Goal: Task Accomplishment & Management: Use online tool/utility

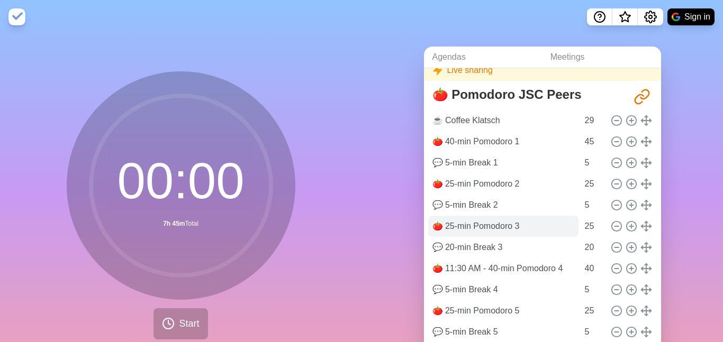
scroll to position [57, 0]
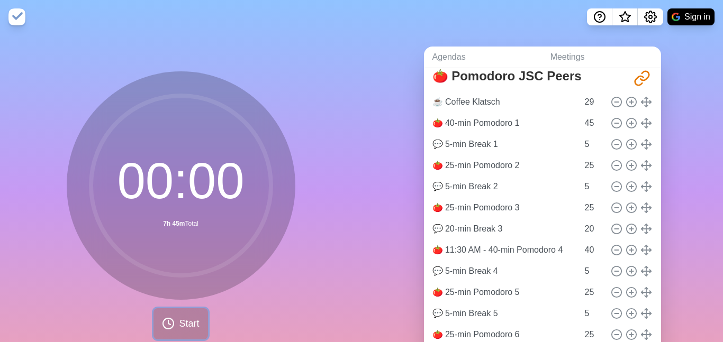
click at [185, 325] on span "Start" at bounding box center [189, 324] width 20 height 14
click at [184, 320] on span "Start" at bounding box center [189, 324] width 20 height 14
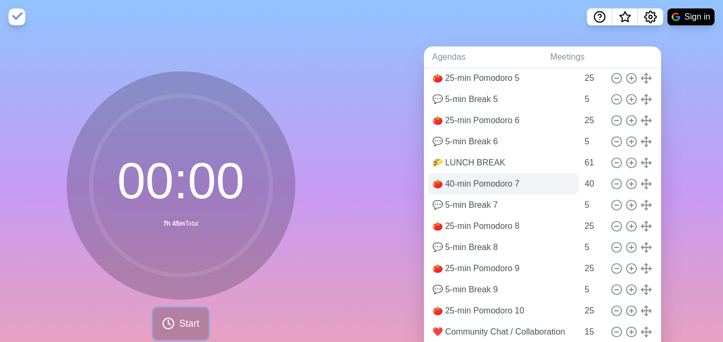
scroll to position [279, 0]
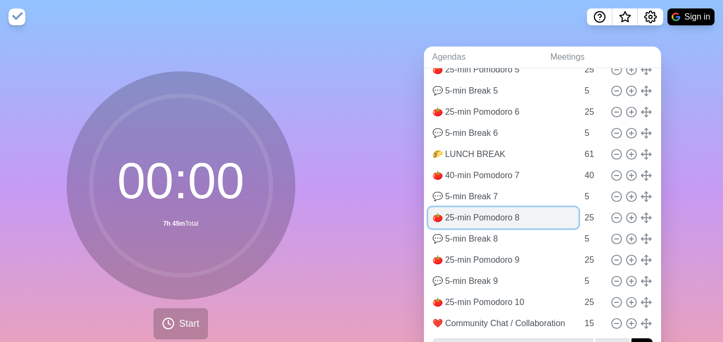
click at [477, 221] on input "🍅 25-min Pomodoro 8" at bounding box center [503, 217] width 150 height 21
click at [539, 216] on input "🍅 25-min Pomodoro 8" at bounding box center [503, 217] width 150 height 21
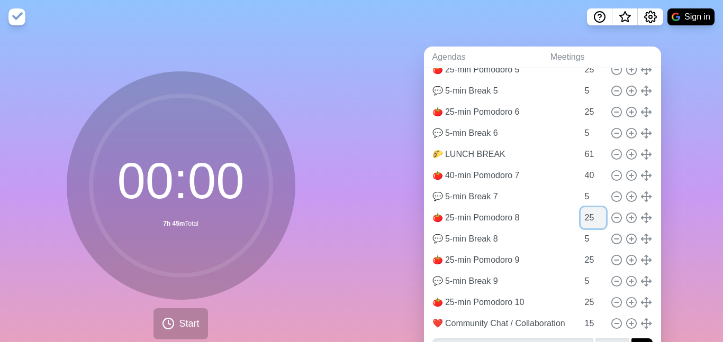
click at [585, 215] on input "25" at bounding box center [592, 217] width 25 height 21
click at [604, 221] on input "24" at bounding box center [592, 217] width 25 height 21
type input "25"
click at [604, 214] on input "25" at bounding box center [592, 217] width 25 height 21
click at [646, 216] on icon at bounding box center [646, 218] width 12 height 12
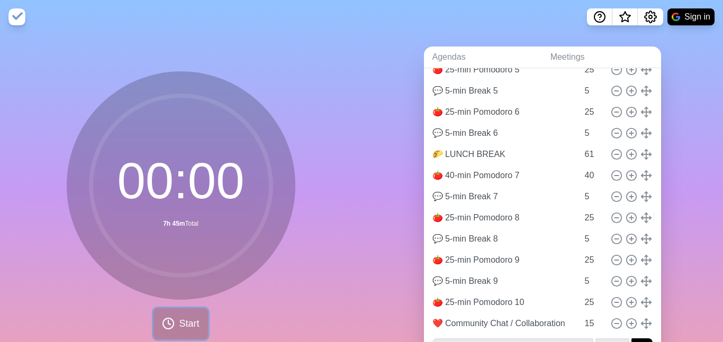
click at [189, 331] on button "Start" at bounding box center [180, 323] width 54 height 31
click at [187, 329] on span "Start" at bounding box center [189, 324] width 20 height 14
click at [186, 328] on span "Start" at bounding box center [189, 324] width 20 height 14
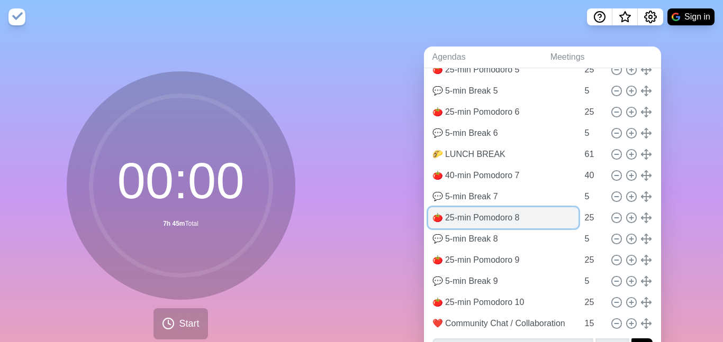
click at [494, 220] on input "🍅 25-min Pomodoro 8" at bounding box center [503, 217] width 150 height 21
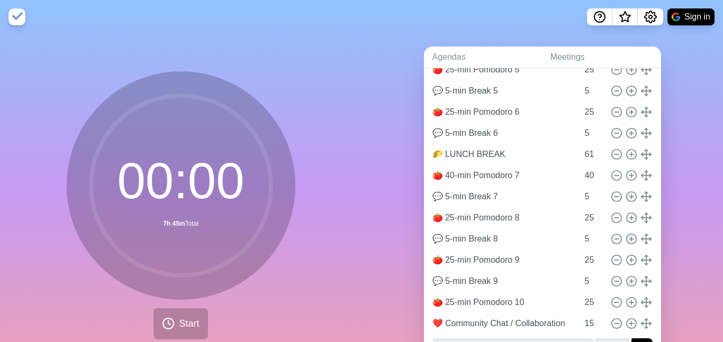
click at [186, 173] on circle at bounding box center [181, 186] width 180 height 180
click at [184, 173] on circle at bounding box center [181, 186] width 180 height 180
click at [21, 22] on img at bounding box center [16, 16] width 17 height 17
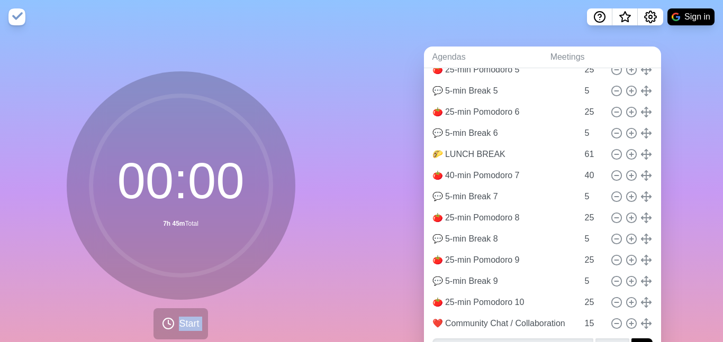
click at [21, 22] on img at bounding box center [16, 16] width 17 height 17
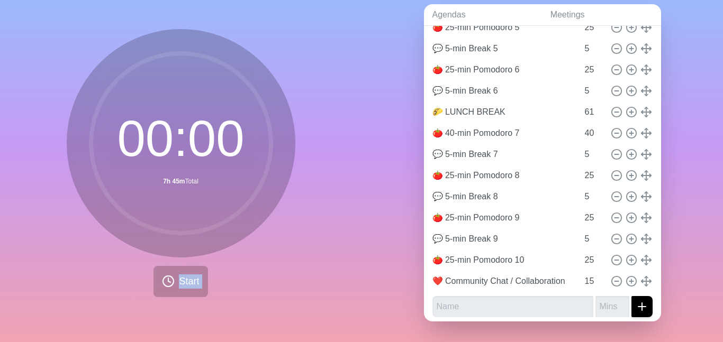
scroll to position [43, 0]
click at [182, 282] on span "Start" at bounding box center [189, 281] width 20 height 14
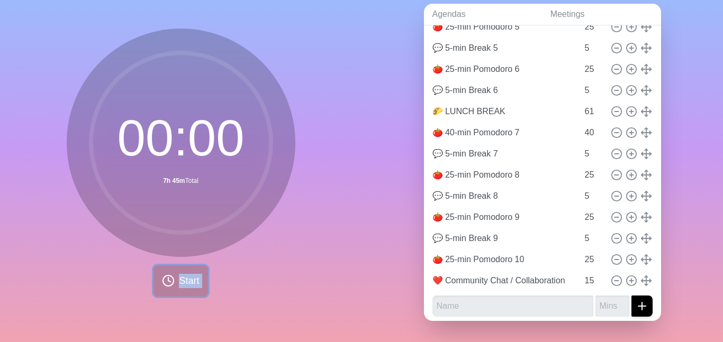
click at [182, 282] on span "Start" at bounding box center [189, 281] width 20 height 14
click at [322, 58] on div "00 : 00 7h 45m Total Start" at bounding box center [180, 166] width 361 height 351
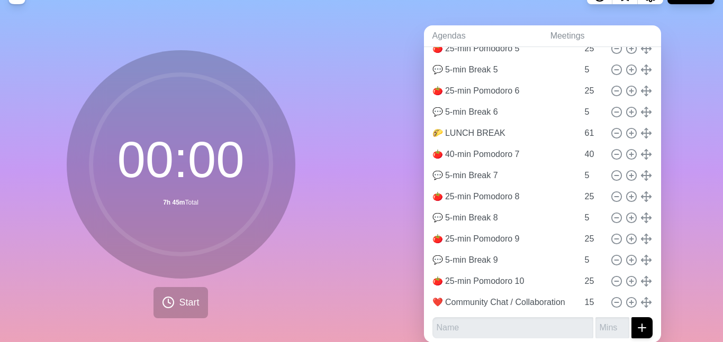
scroll to position [0, 0]
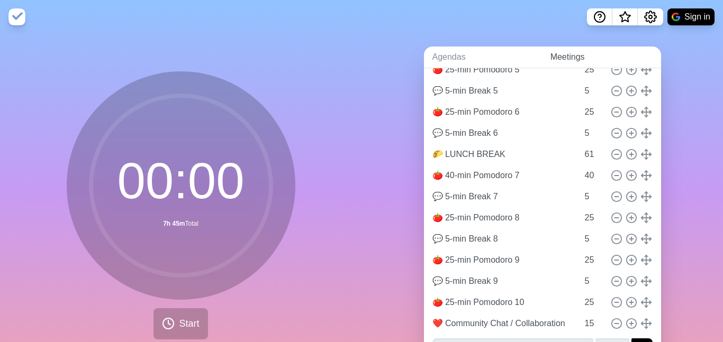
click at [557, 56] on link "Meetings" at bounding box center [601, 58] width 119 height 22
click at [586, 55] on link "Meetings" at bounding box center [601, 58] width 119 height 22
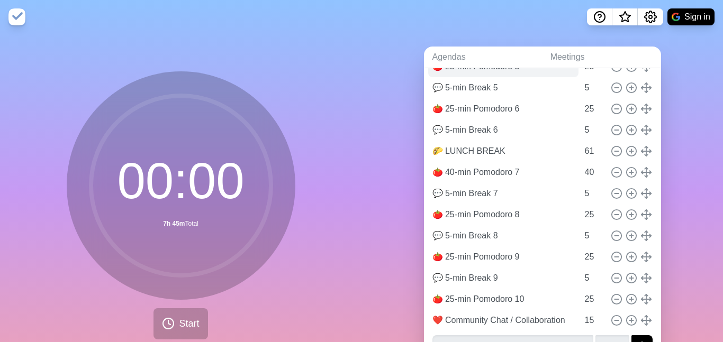
scroll to position [283, 0]
click at [446, 59] on link "Agendas" at bounding box center [483, 58] width 118 height 22
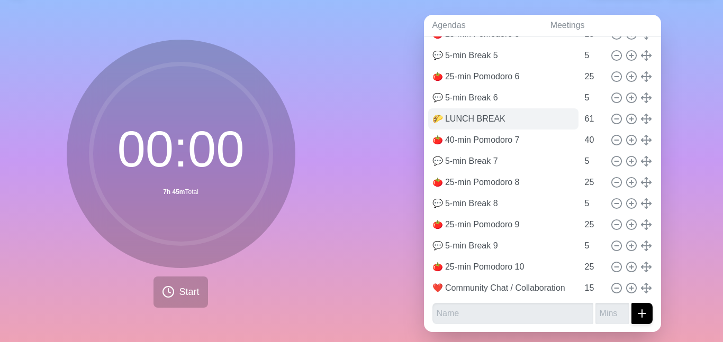
scroll to position [43, 0]
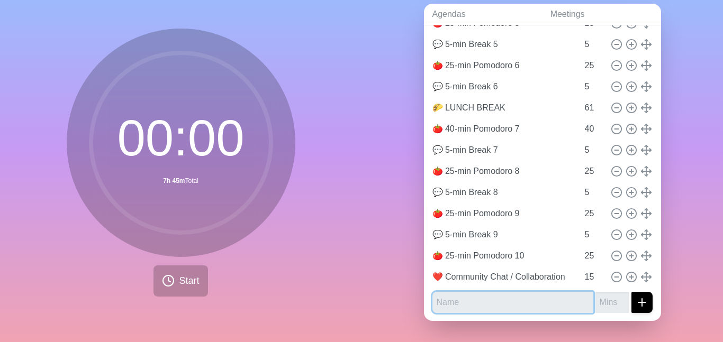
click at [487, 300] on input "text" at bounding box center [512, 302] width 161 height 21
type input "25-min Pomodoro 11"
click at [631, 292] on button "submit" at bounding box center [641, 302] width 21 height 21
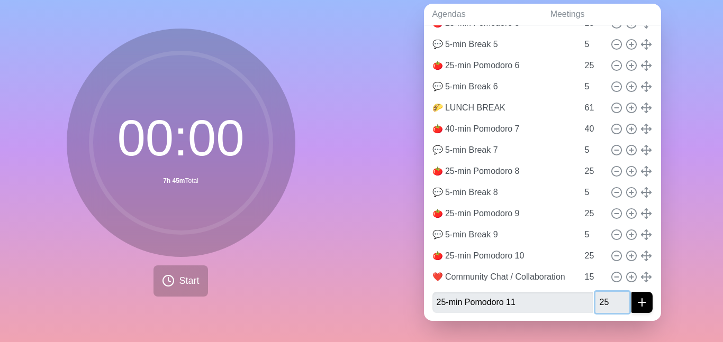
type input "25"
click at [640, 304] on icon "submit" at bounding box center [642, 302] width 13 height 13
click at [658, 308] on div "🍅 Pomodoro JSC Peers [URL][DOMAIN_NAME] ☕️ Coffee Klatsch 29 🍅 40-min Pomodoro …" at bounding box center [542, 58] width 237 height 527
click at [541, 306] on input "25-min Pomodoro 11" at bounding box center [512, 302] width 161 height 21
click at [631, 292] on button "submit" at bounding box center [641, 302] width 21 height 21
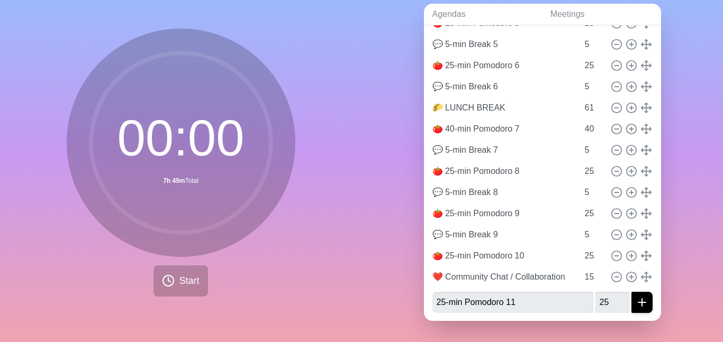
click at [695, 258] on div "Agendas Meetings Back Live sharing 🍅 Pomodoro JSC Peers [URL][DOMAIN_NAME] ☕️ C…" at bounding box center [541, 166] width 361 height 351
click at [640, 301] on icon "submit" at bounding box center [642, 302] width 13 height 13
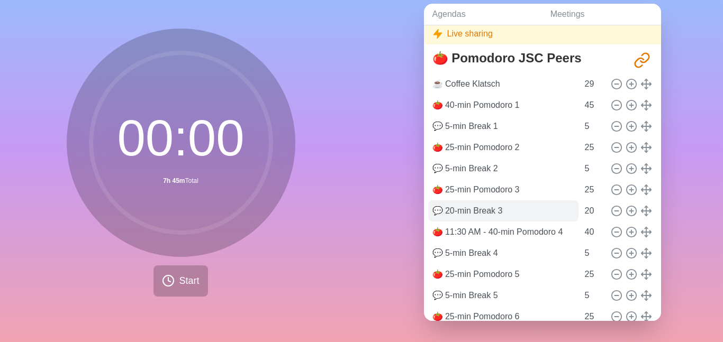
scroll to position [0, 0]
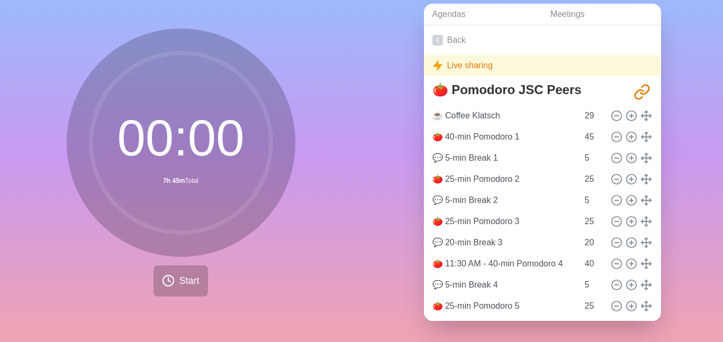
click at [481, 68] on div "Live sharing" at bounding box center [542, 65] width 237 height 21
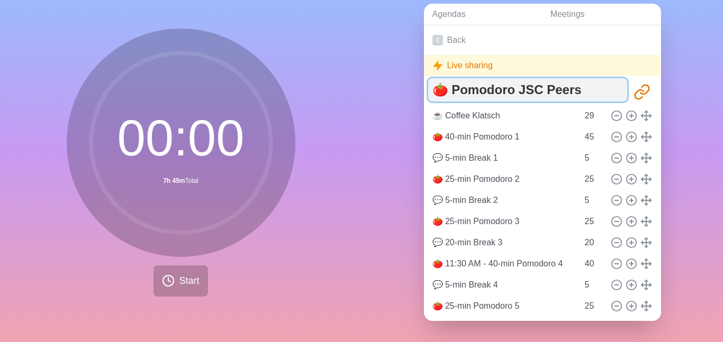
click at [542, 86] on textarea "🍅 Pomodoro JSC Peers" at bounding box center [527, 89] width 199 height 23
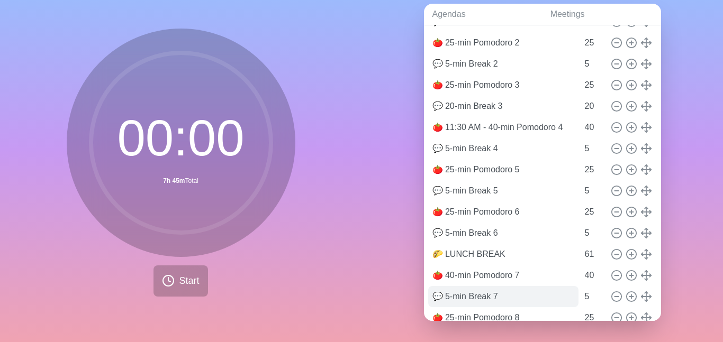
scroll to position [283, 0]
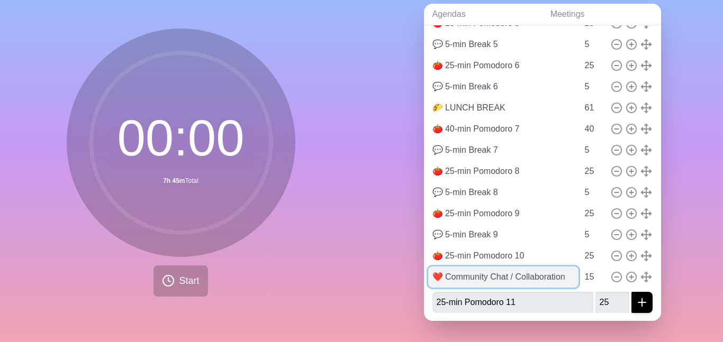
click at [545, 270] on input "❤️ Community Chat / Collaboration" at bounding box center [503, 277] width 150 height 21
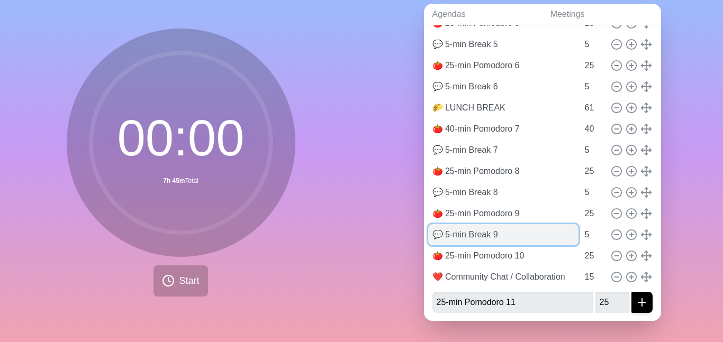
click at [566, 242] on input "💬 5-min Break 9" at bounding box center [503, 234] width 150 height 21
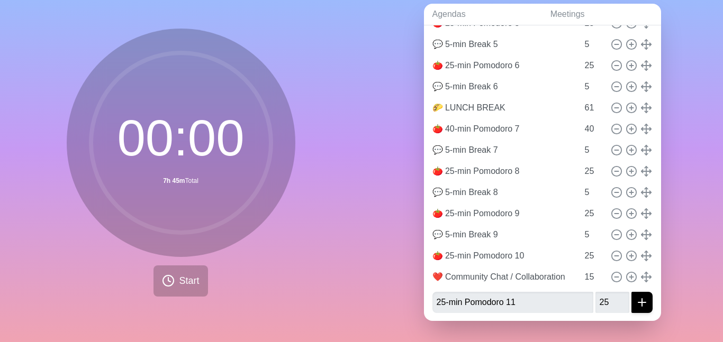
click at [194, 177] on circle at bounding box center [181, 143] width 180 height 180
click at [178, 166] on circle at bounding box center [181, 143] width 180 height 180
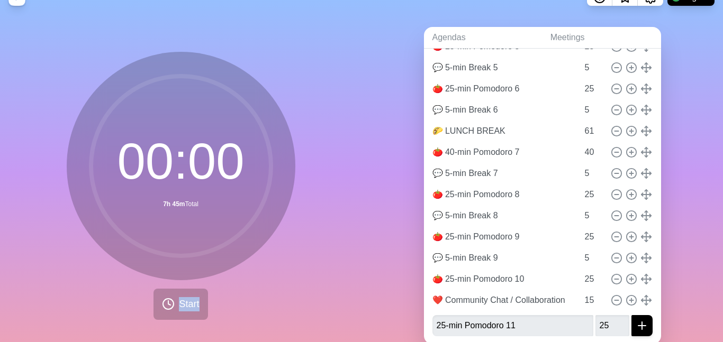
scroll to position [0, 0]
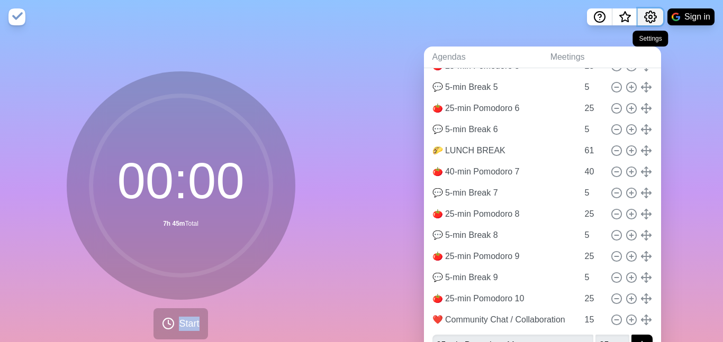
click at [646, 16] on icon "Settings" at bounding box center [650, 17] width 13 height 13
click at [647, 13] on button "Settings" at bounding box center [650, 16] width 25 height 17
click at [651, 15] on icon "Settings" at bounding box center [650, 17] width 13 height 13
click at [649, 17] on icon "Settings" at bounding box center [650, 17] width 13 height 13
click at [650, 13] on icon "Settings" at bounding box center [651, 17] width 12 height 12
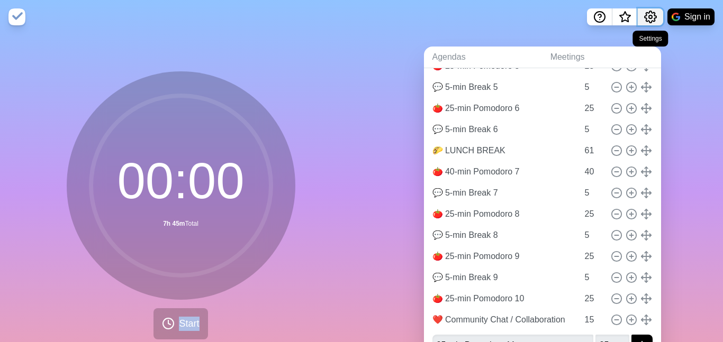
click at [652, 17] on icon "Settings" at bounding box center [650, 17] width 13 height 13
click at [681, 16] on button "Sign in" at bounding box center [690, 16] width 47 height 17
click at [14, 15] on img at bounding box center [16, 16] width 17 height 17
click at [325, 285] on div "00 : 00 7h 45m Total Start" at bounding box center [180, 209] width 361 height 351
click at [687, 19] on button "Sign in" at bounding box center [690, 16] width 47 height 17
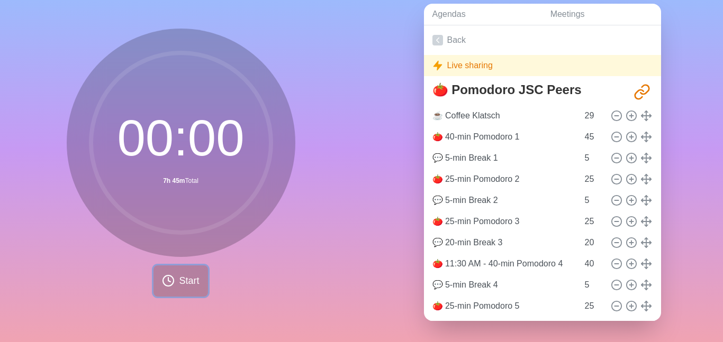
click at [189, 268] on button "Start" at bounding box center [180, 281] width 54 height 31
click at [207, 168] on circle at bounding box center [181, 143] width 180 height 180
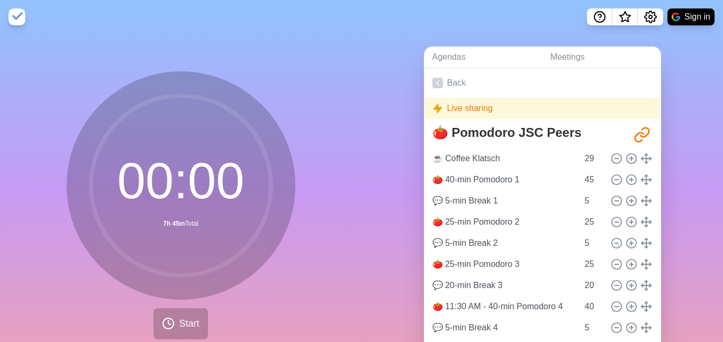
click at [14, 15] on img at bounding box center [16, 16] width 17 height 17
click at [649, 16] on circle "Settings" at bounding box center [650, 16] width 3 height 3
